Goal: Information Seeking & Learning: Learn about a topic

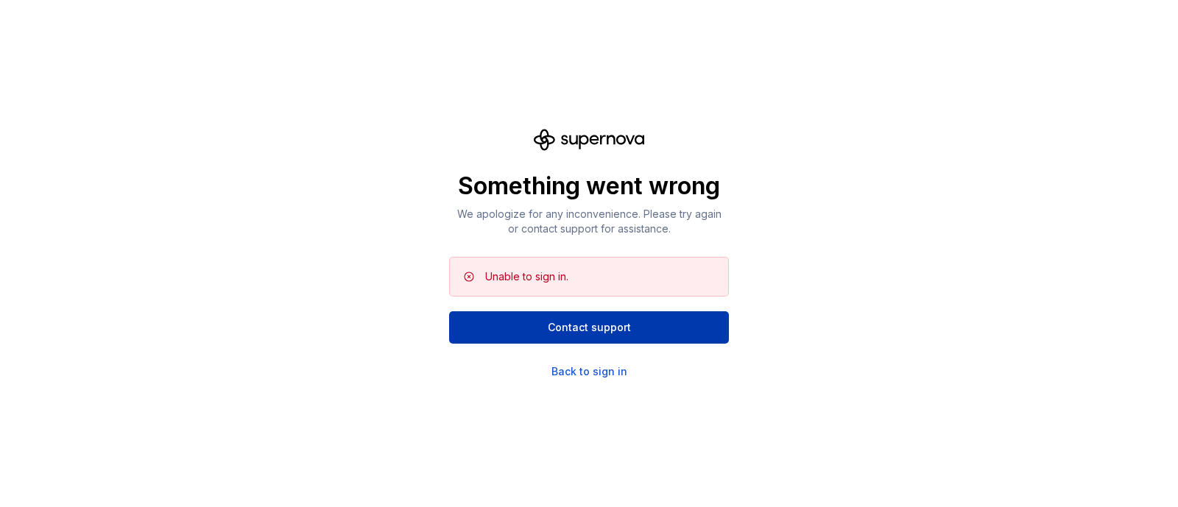
click at [603, 327] on span "Contact support" at bounding box center [589, 327] width 83 height 15
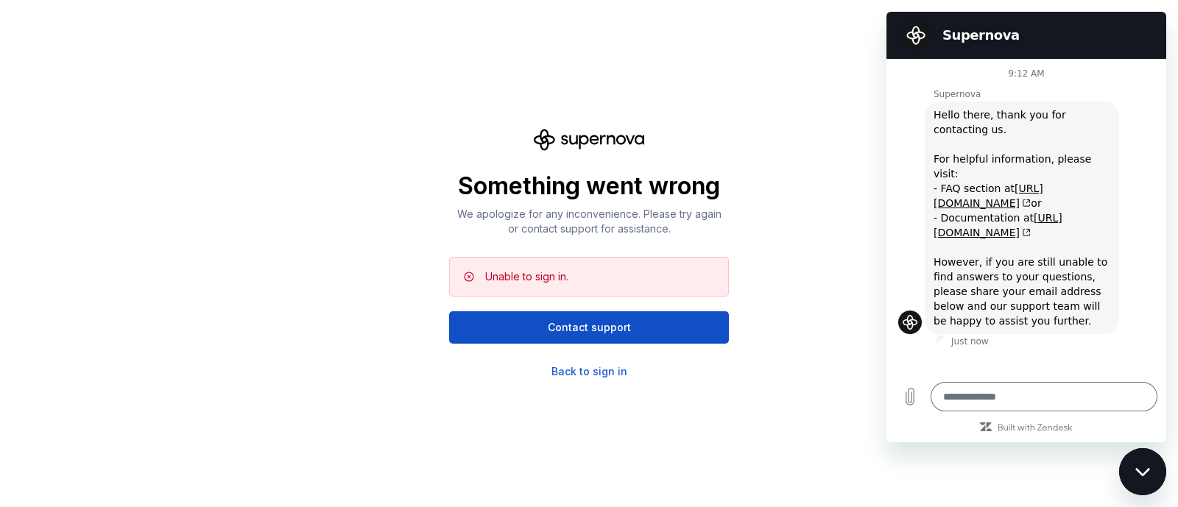
click at [834, 196] on div "Something went wrong We apologize for any inconvenience. Please try again or co…" at bounding box center [589, 253] width 1178 height 507
type textarea "*"
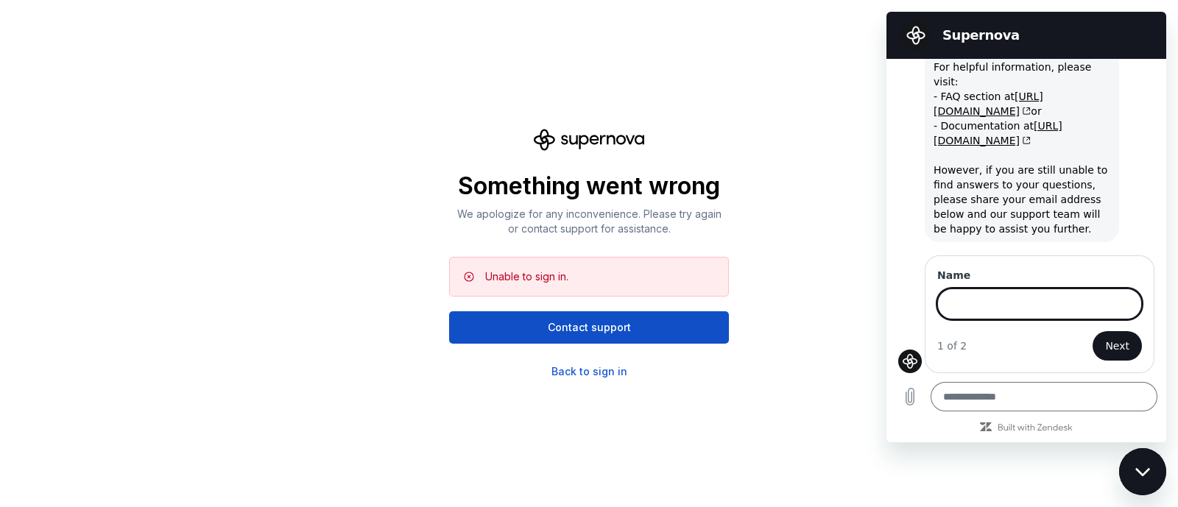
scroll to position [91, 0]
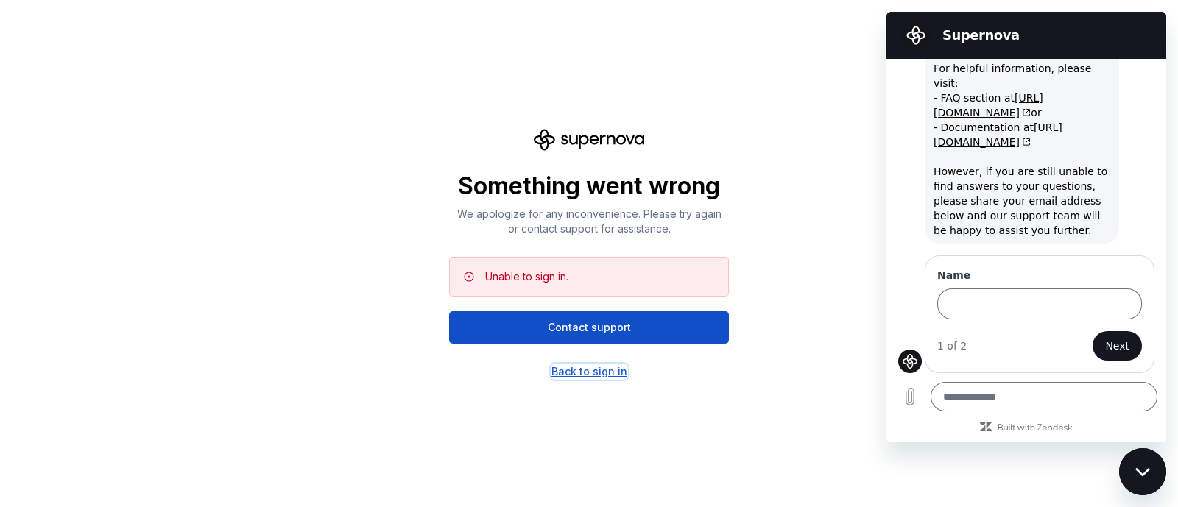
click at [587, 374] on div "Back to sign in" at bounding box center [589, 371] width 76 height 15
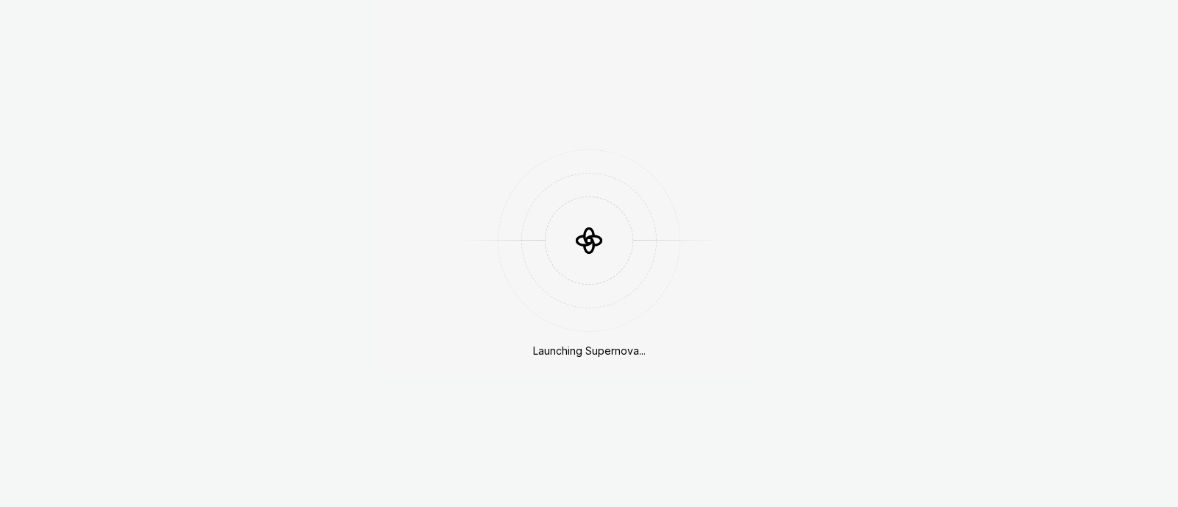
scroll to position [404, 0]
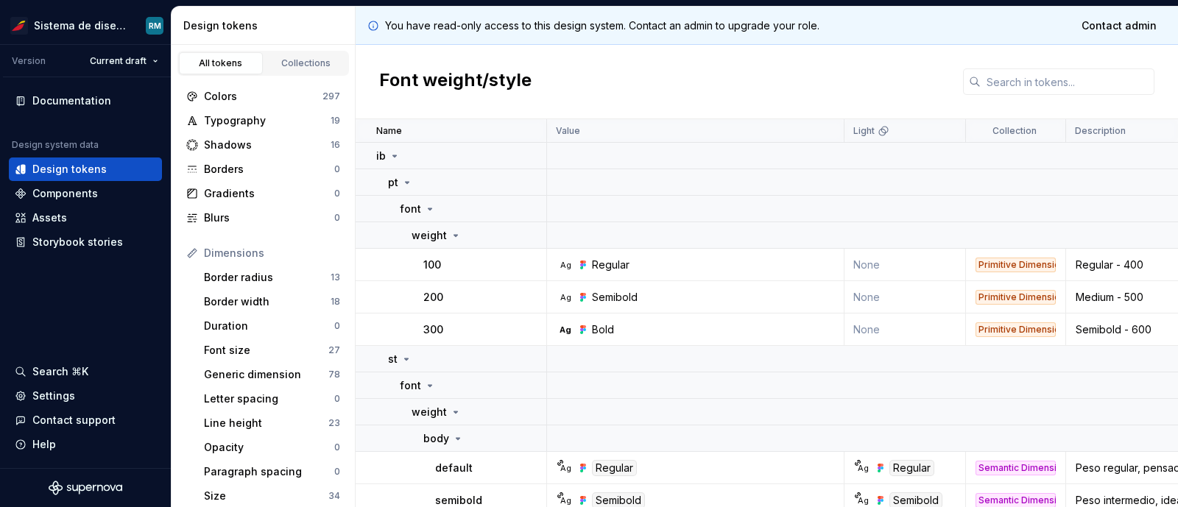
click at [918, 91] on div "Font weight/style" at bounding box center [766, 82] width 822 height 74
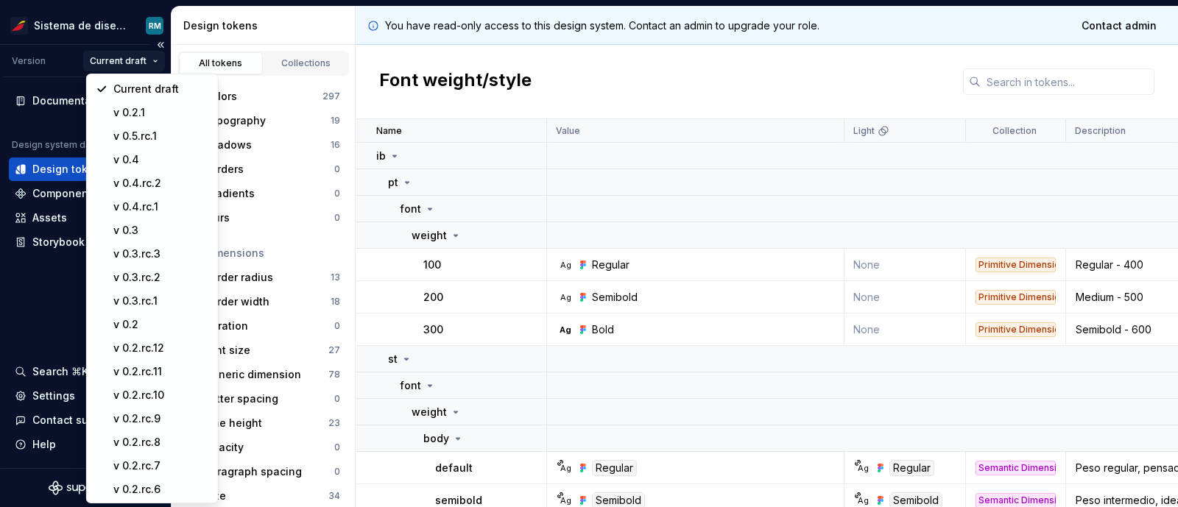
click at [141, 54] on html "Sistema de diseño Iberia RM Version Current draft Documentation Design system d…" at bounding box center [589, 253] width 1178 height 507
click at [140, 137] on div "v 0.5.rc.1" at bounding box center [161, 136] width 96 height 15
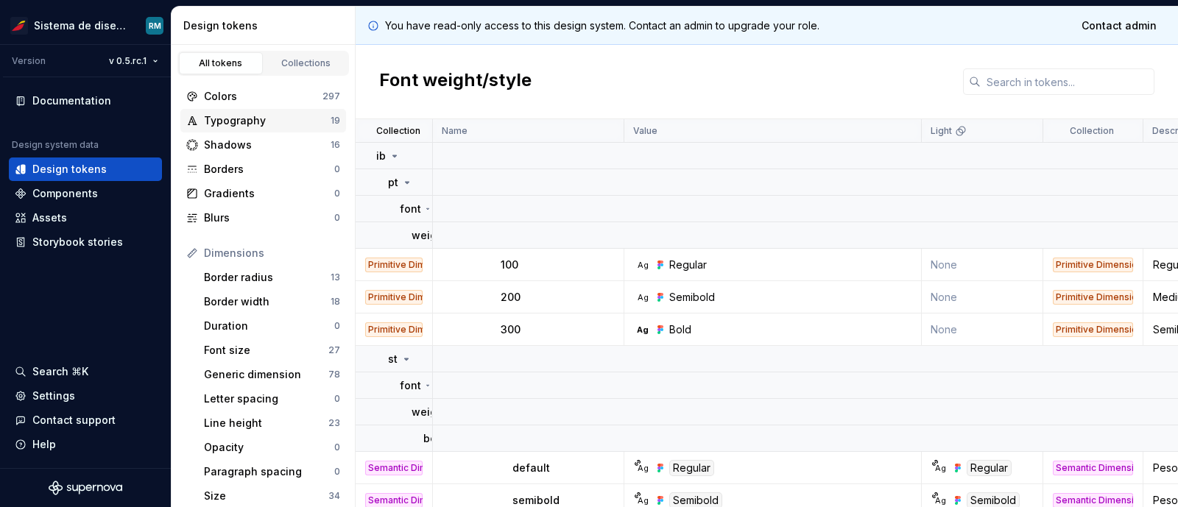
click at [247, 119] on div "Typography" at bounding box center [267, 120] width 127 height 15
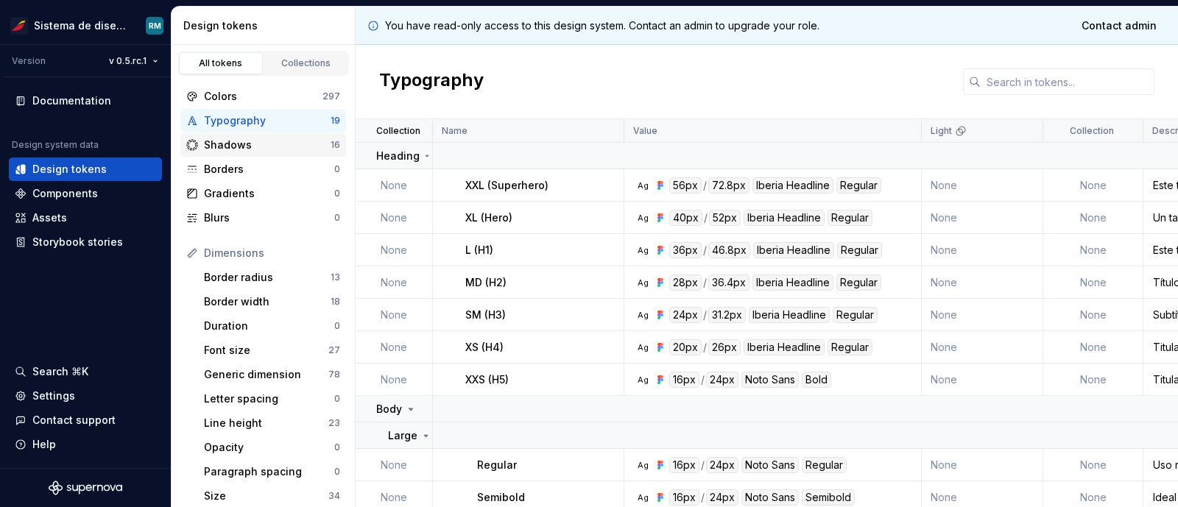
click at [236, 150] on div "Shadows" at bounding box center [267, 145] width 127 height 15
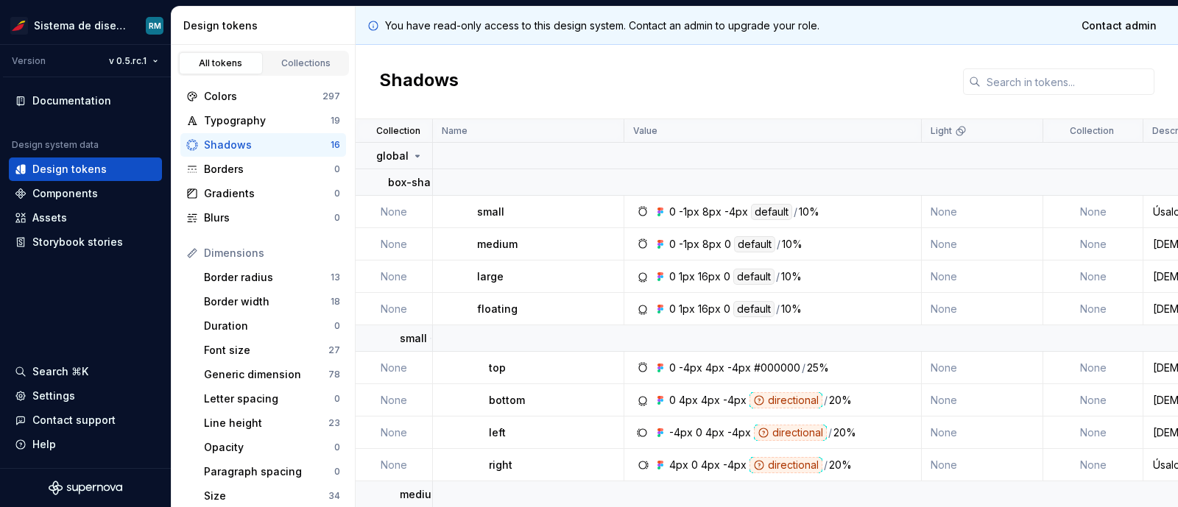
click at [681, 274] on div "1px" at bounding box center [687, 277] width 16 height 16
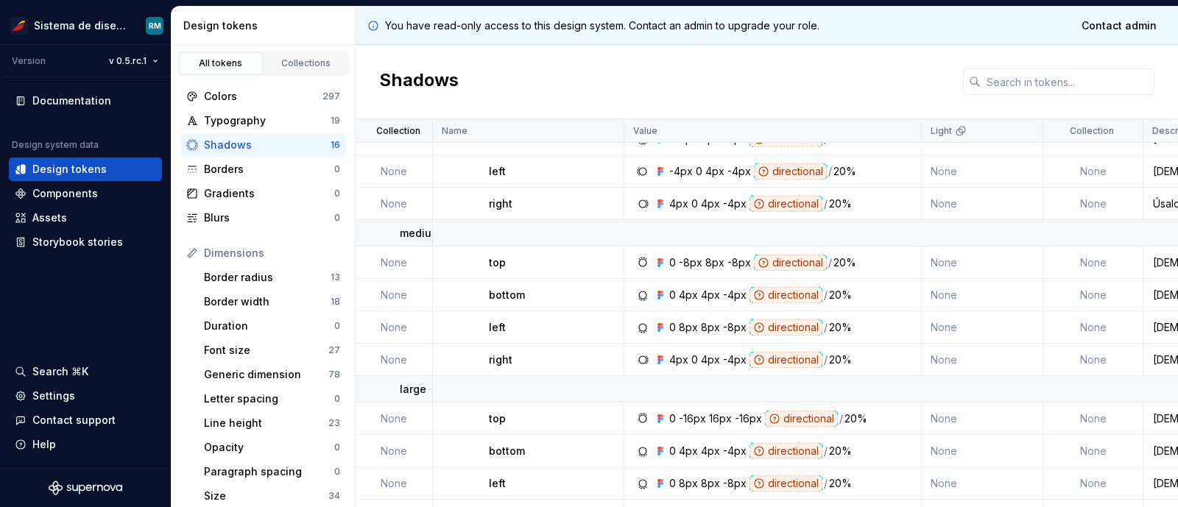
scroll to position [294, 0]
